Goal: Find specific page/section: Find specific page/section

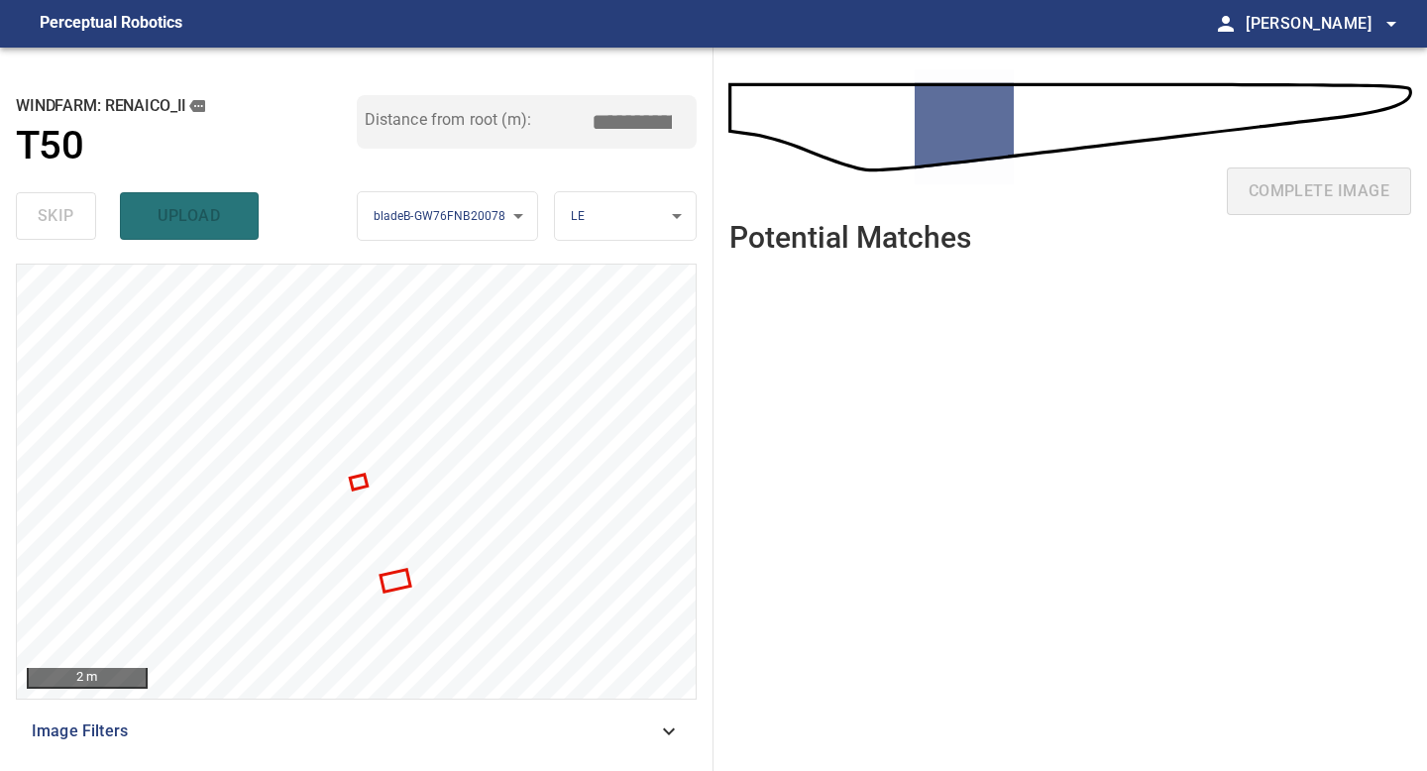
click at [1061, 482] on ul at bounding box center [1070, 505] width 682 height 471
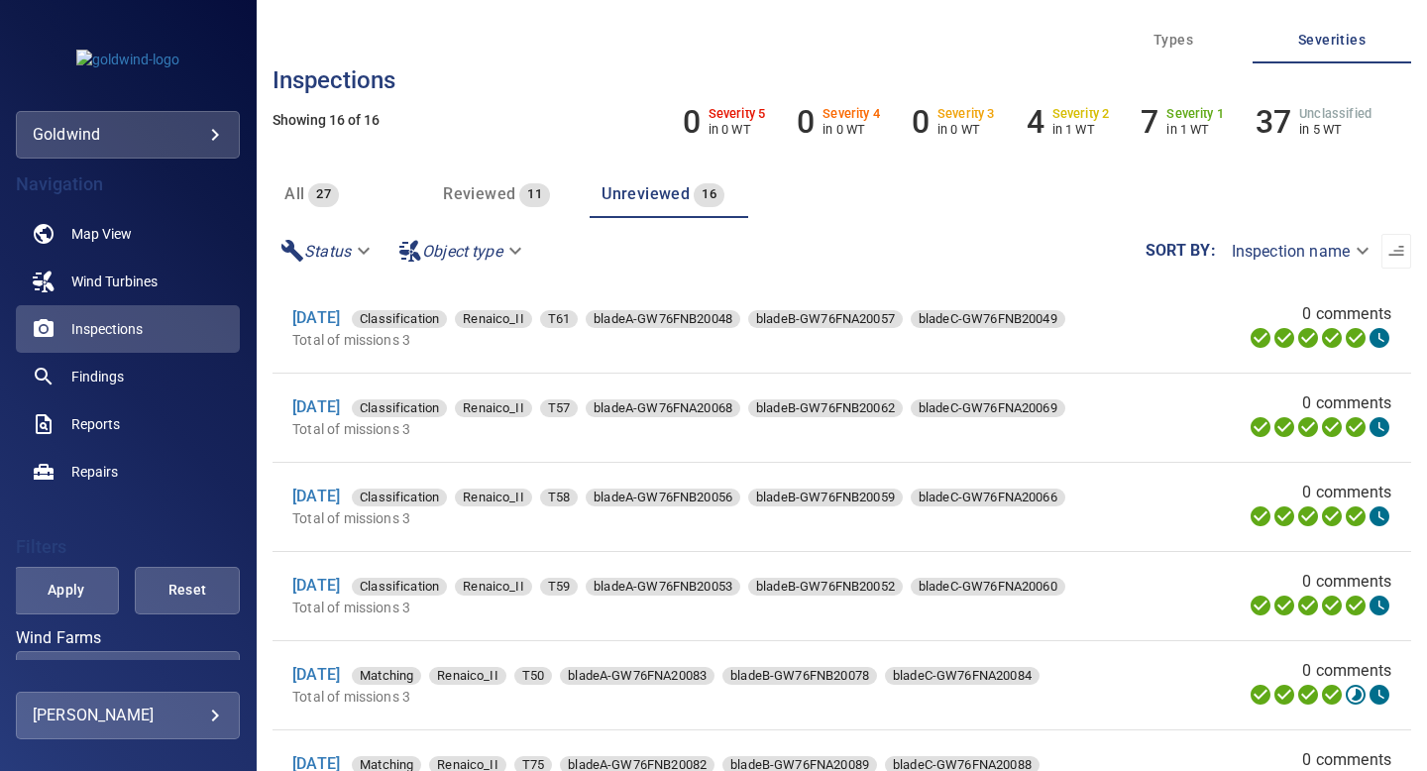
scroll to position [135, 0]
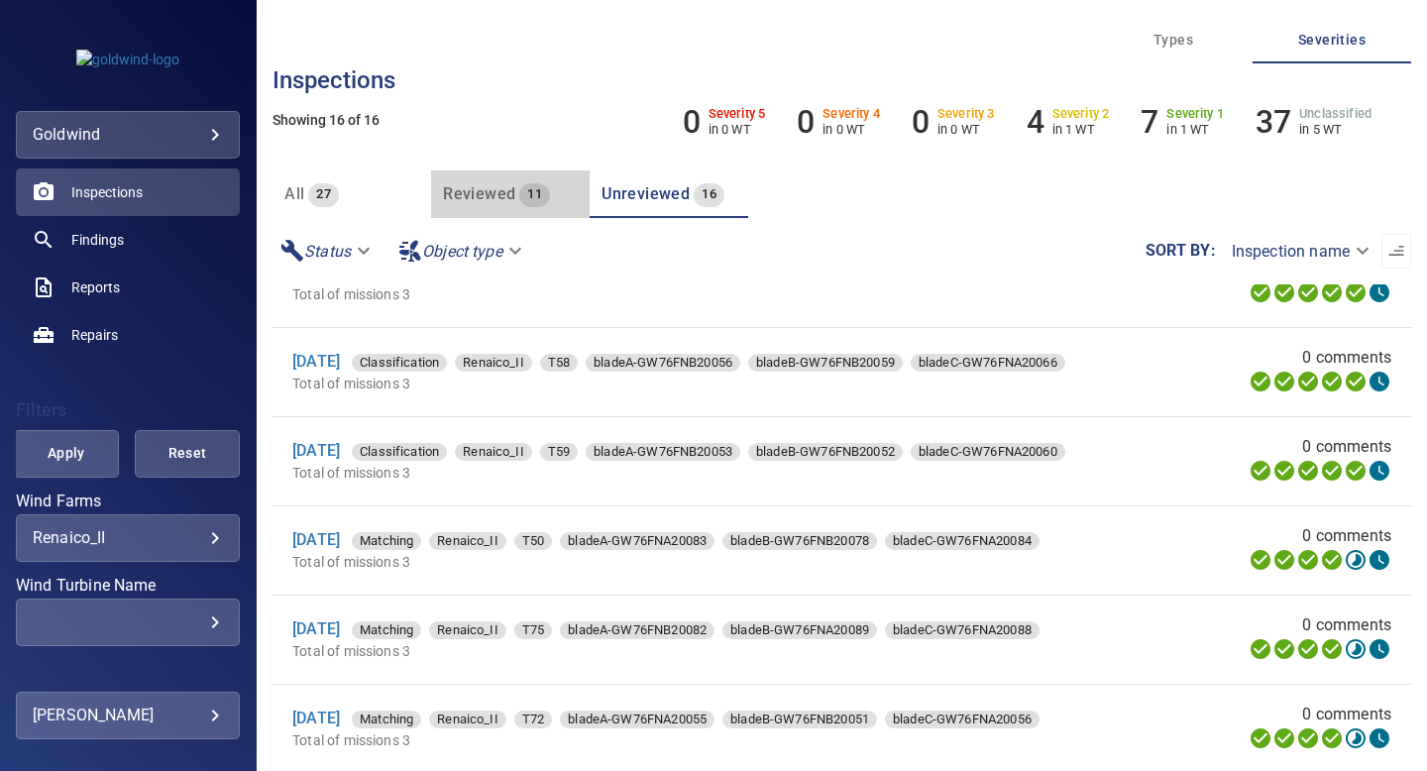
click at [468, 199] on span "Reviewed" at bounding box center [479, 193] width 72 height 19
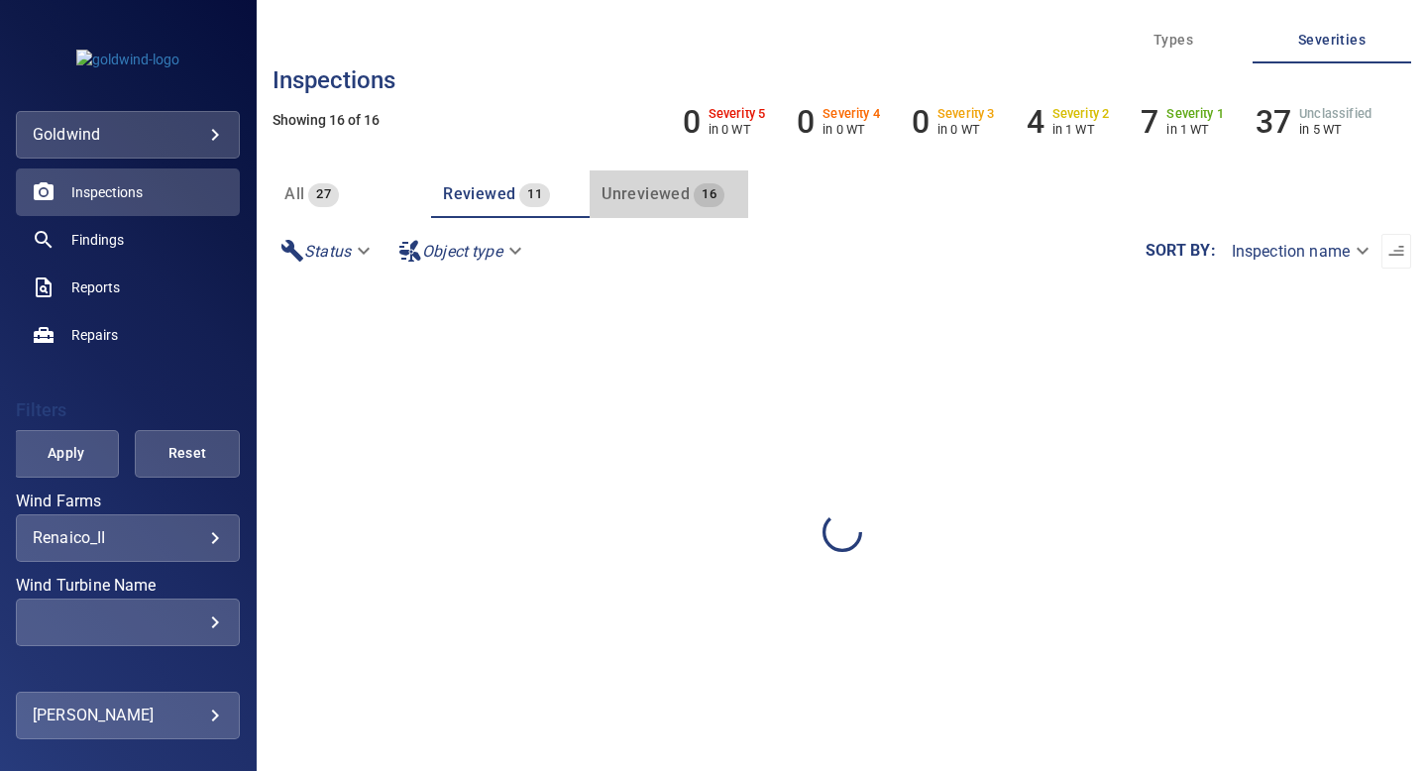
click at [667, 199] on span "Unreviewed" at bounding box center [646, 193] width 88 height 19
